Goal: Task Accomplishment & Management: Manage account settings

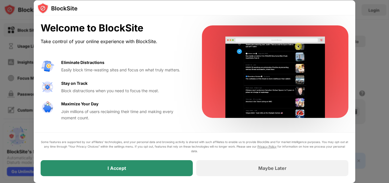
click at [110, 170] on div "I Accept" at bounding box center [117, 169] width 19 height 6
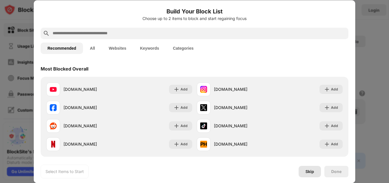
click at [309, 173] on div "Skip" at bounding box center [310, 172] width 9 height 5
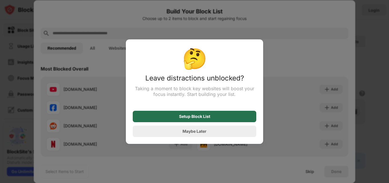
click at [239, 116] on div "Setup Block List" at bounding box center [195, 116] width 124 height 11
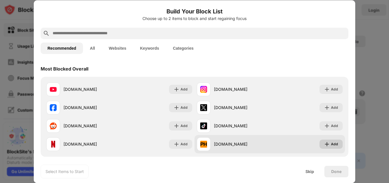
click at [325, 143] on img at bounding box center [327, 145] width 6 height 6
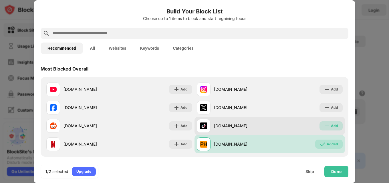
click at [325, 126] on img at bounding box center [327, 126] width 6 height 6
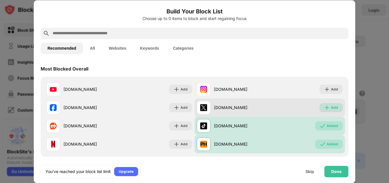
click at [331, 106] on div "Add" at bounding box center [334, 108] width 7 height 6
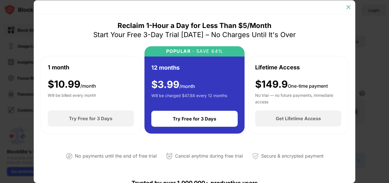
click at [349, 8] on img at bounding box center [349, 7] width 6 height 6
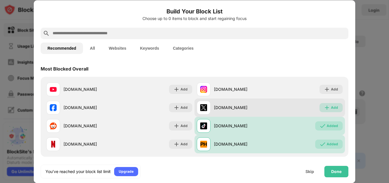
click at [331, 107] on div "Add" at bounding box center [334, 108] width 7 height 6
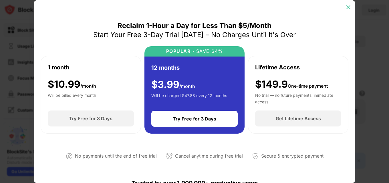
click at [346, 6] on img at bounding box center [349, 7] width 6 height 6
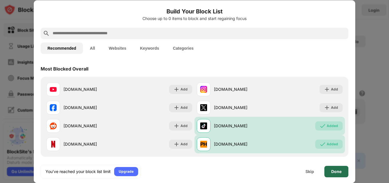
click at [332, 173] on div "Done" at bounding box center [336, 172] width 10 height 5
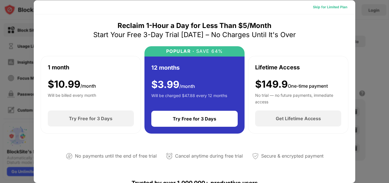
click at [341, 7] on div "Skip for Limited Plan" at bounding box center [330, 7] width 34 height 6
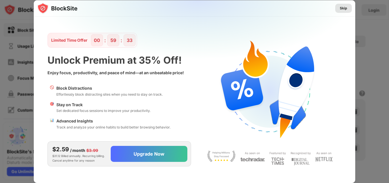
click at [343, 7] on div "Skip" at bounding box center [343, 8] width 7 height 6
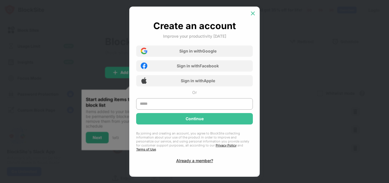
click at [254, 14] on img at bounding box center [253, 14] width 6 height 6
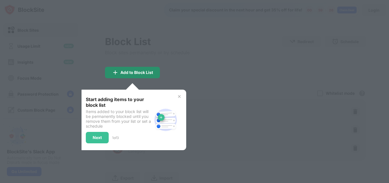
click at [135, 75] on div "Add to Block List" at bounding box center [132, 72] width 55 height 11
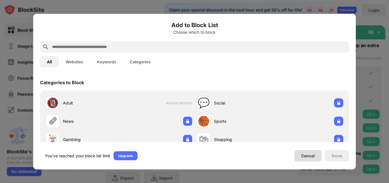
click at [309, 158] on div "Cancel" at bounding box center [307, 156] width 13 height 5
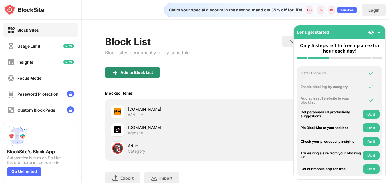
click at [149, 68] on div "Add to Block List" at bounding box center [132, 72] width 55 height 11
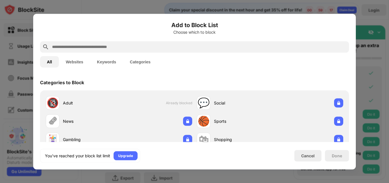
click at [130, 48] on input "text" at bounding box center [198, 46] width 295 height 7
click at [78, 62] on button "Websites" at bounding box center [74, 61] width 31 height 11
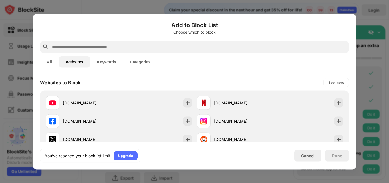
click at [94, 48] on input "text" at bounding box center [198, 46] width 295 height 7
click at [94, 47] on input "text" at bounding box center [198, 46] width 295 height 7
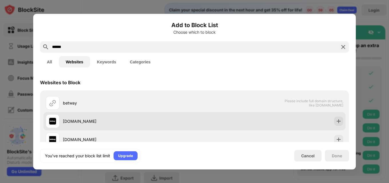
type input "******"
click at [76, 126] on div "betway.co.za" at bounding box center [120, 121] width 149 height 14
click at [336, 122] on img at bounding box center [339, 121] width 6 height 6
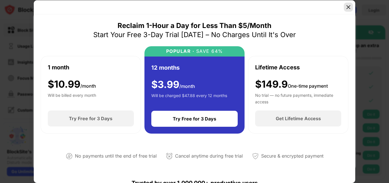
click at [350, 7] on img at bounding box center [349, 7] width 6 height 6
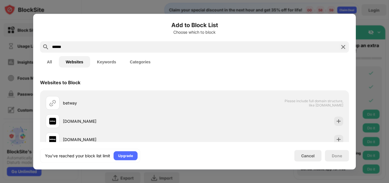
click at [345, 49] on img at bounding box center [343, 46] width 7 height 7
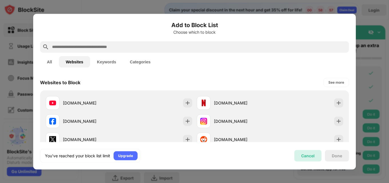
click at [309, 156] on div "Cancel" at bounding box center [307, 156] width 13 height 5
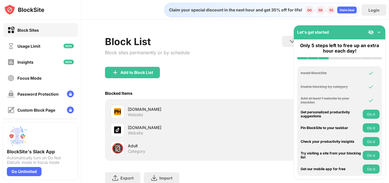
click at [142, 116] on div "Website" at bounding box center [135, 114] width 15 height 5
click at [146, 111] on div "pornhub.com" at bounding box center [182, 109] width 108 height 6
drag, startPoint x: 145, startPoint y: 111, endPoint x: 116, endPoint y: 110, distance: 29.2
drag, startPoint x: 116, startPoint y: 110, endPoint x: 107, endPoint y: 129, distance: 21.1
click at [107, 129] on div "pornhub.com Website tiktok.com Website 🔞 Adult Category" at bounding box center [235, 130] width 261 height 62
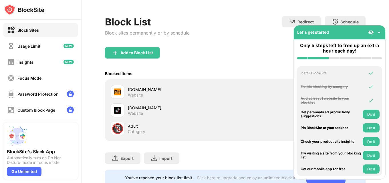
scroll to position [43, 0]
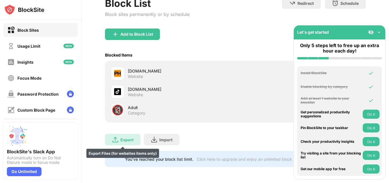
click at [136, 136] on div "Export Export Files (for websites items only)" at bounding box center [122, 139] width 35 height 11
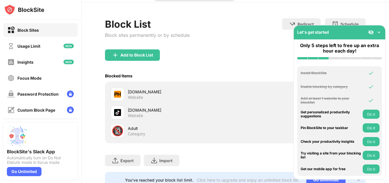
scroll to position [0, 0]
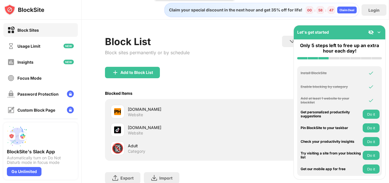
click at [126, 128] on div "tiktok.com Website" at bounding box center [173, 130] width 125 height 14
drag, startPoint x: 116, startPoint y: 128, endPoint x: 53, endPoint y: 33, distance: 113.2
click at [53, 33] on div "Block Sites" at bounding box center [40, 30] width 74 height 14
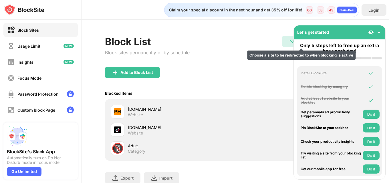
click at [289, 41] on img at bounding box center [292, 41] width 7 height 7
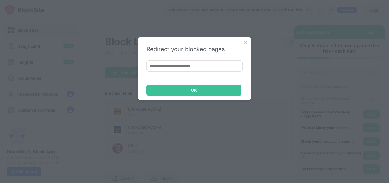
click at [248, 41] on img at bounding box center [246, 43] width 6 height 6
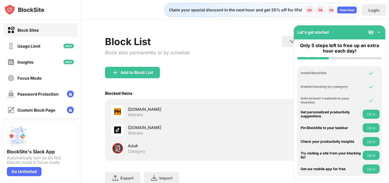
click at [376, 33] on img at bounding box center [379, 32] width 6 height 6
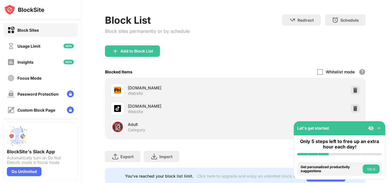
scroll to position [43, 0]
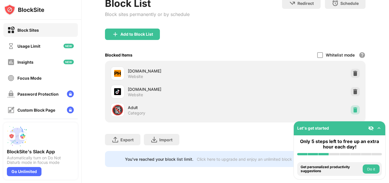
click at [352, 107] on img at bounding box center [355, 110] width 6 height 6
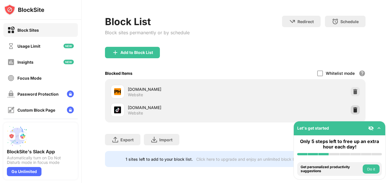
click at [352, 107] on img at bounding box center [355, 110] width 6 height 6
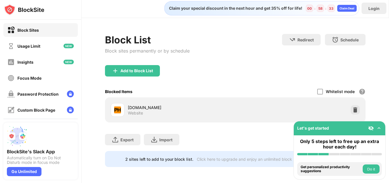
scroll to position [6, 0]
click at [146, 69] on div "Add to Block List" at bounding box center [136, 71] width 33 height 5
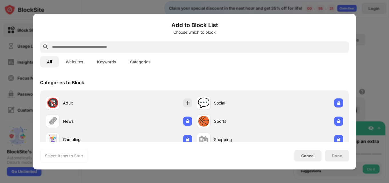
click at [141, 44] on input "text" at bounding box center [198, 46] width 295 height 7
click at [73, 63] on button "Websites" at bounding box center [74, 61] width 31 height 11
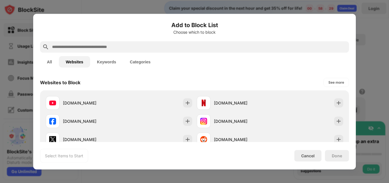
click at [88, 47] on input "text" at bounding box center [198, 46] width 295 height 7
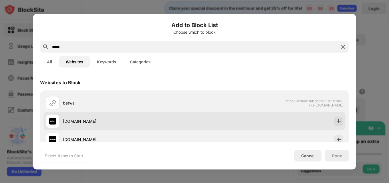
type input "*****"
click at [73, 123] on div "betway.co.za" at bounding box center [129, 121] width 132 height 6
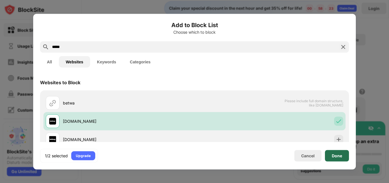
click at [335, 153] on div "Done" at bounding box center [337, 155] width 24 height 11
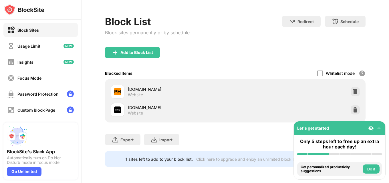
click at [148, 86] on div "pornhub.com" at bounding box center [182, 89] width 108 height 6
click at [353, 89] on img at bounding box center [355, 92] width 6 height 6
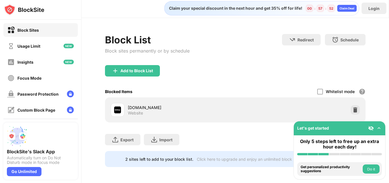
scroll to position [6, 0]
click at [142, 69] on div "Add to Block List" at bounding box center [136, 71] width 33 height 5
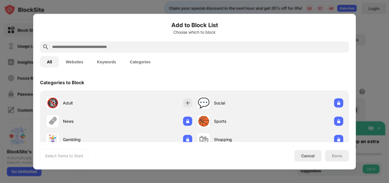
click at [138, 45] on input "text" at bounding box center [198, 46] width 295 height 7
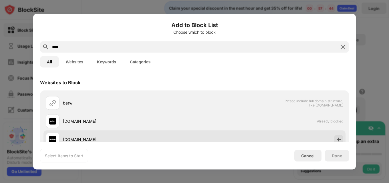
type input "****"
click at [105, 135] on div "betway.com" at bounding box center [120, 140] width 149 height 14
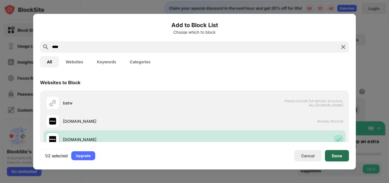
click at [340, 157] on div "Done" at bounding box center [337, 156] width 10 height 5
